Goal: Task Accomplishment & Management: Manage account settings

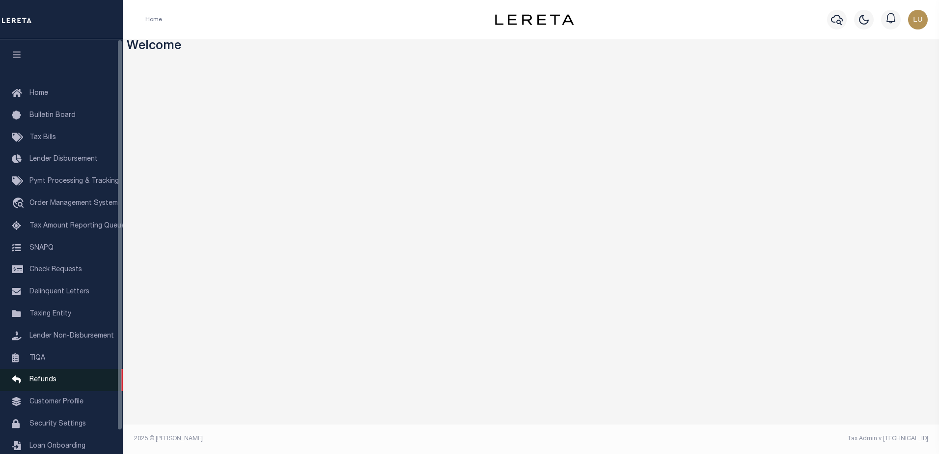
scroll to position [25, 0]
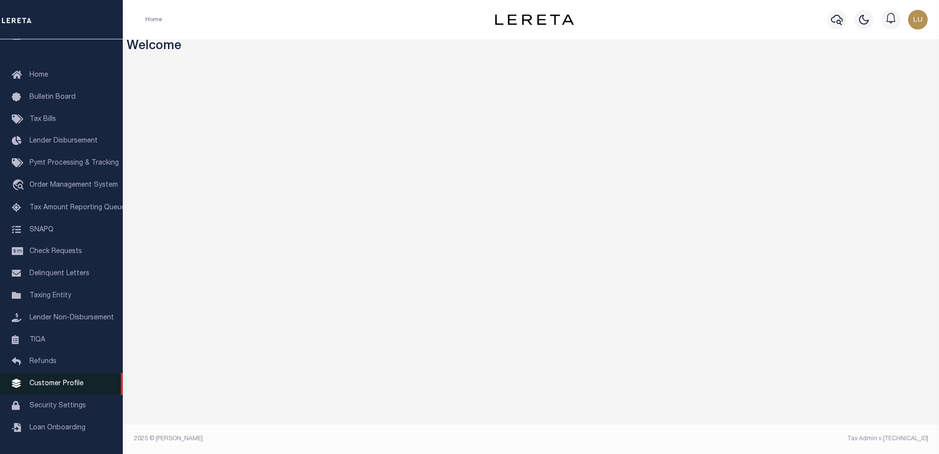
click at [76, 384] on span "Customer Profile" at bounding box center [56, 383] width 54 height 7
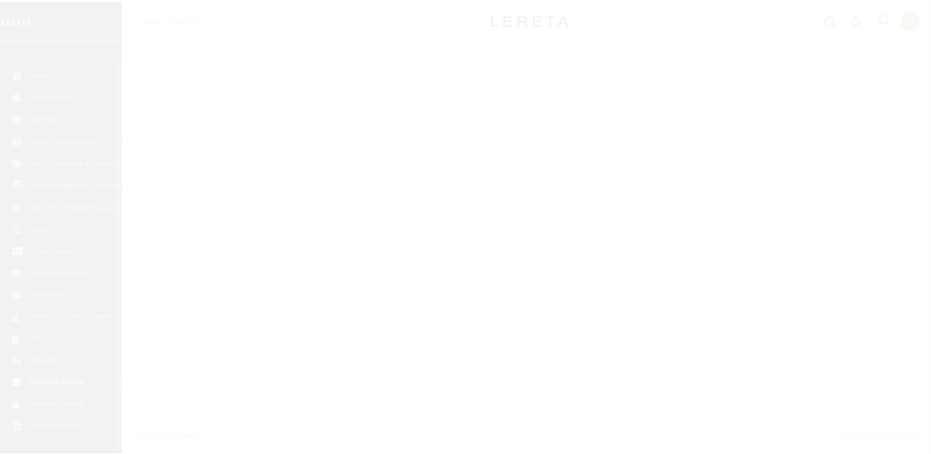
scroll to position [25, 0]
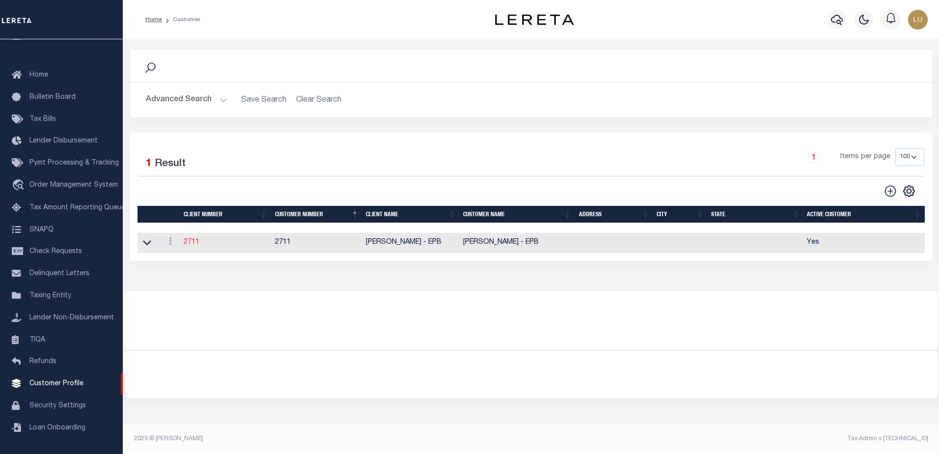
click at [199, 244] on link "2711" at bounding box center [192, 242] width 16 height 7
select select
type input "Luis - EPB"
type input "2711"
type input "Luis - EPB"
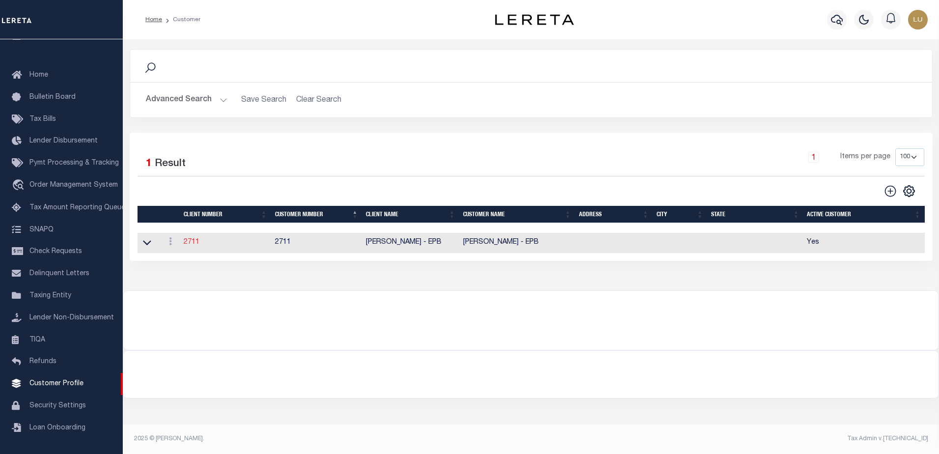
select select "Residential"
checkbox input "true"
select select
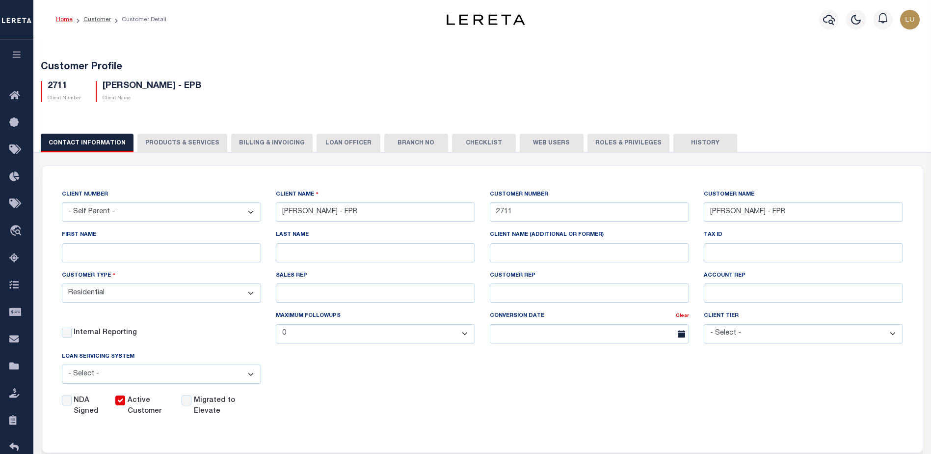
click at [153, 141] on button "PRODUCTS & SERVICES" at bounding box center [182, 143] width 90 height 19
radio input "true"
checkbox input "true"
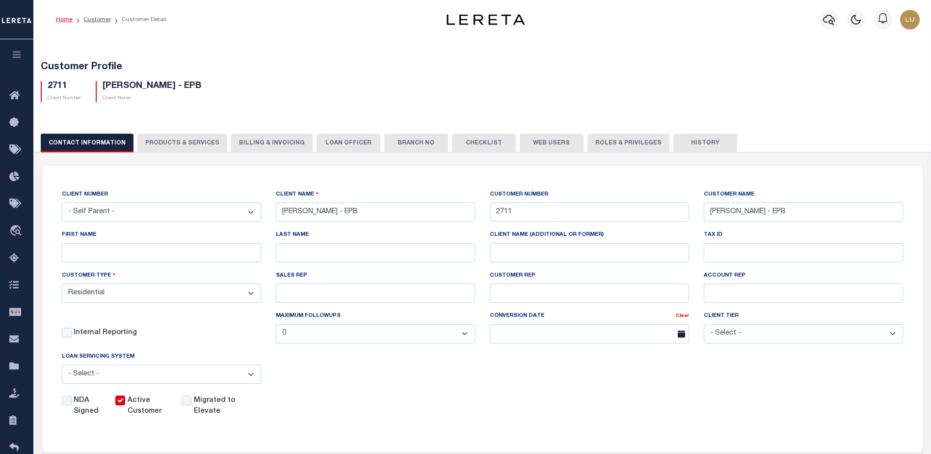
checkbox input "true"
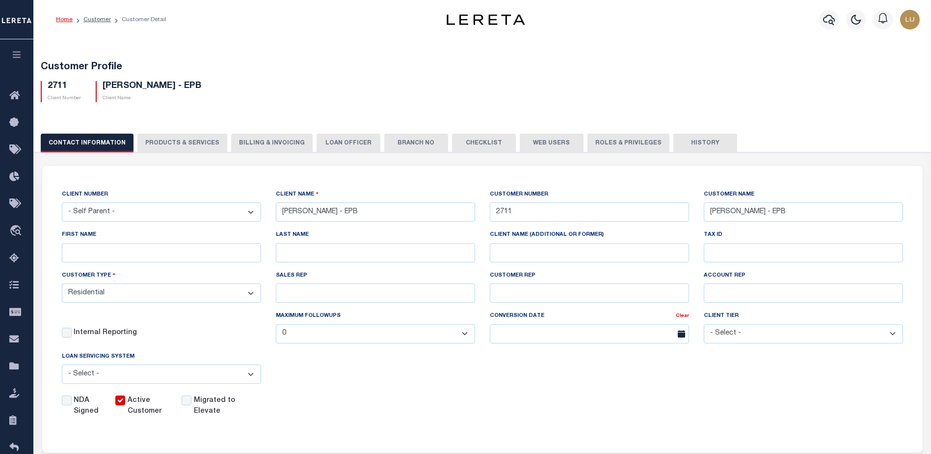
checkbox input "true"
